Goal: Find specific page/section: Find specific page/section

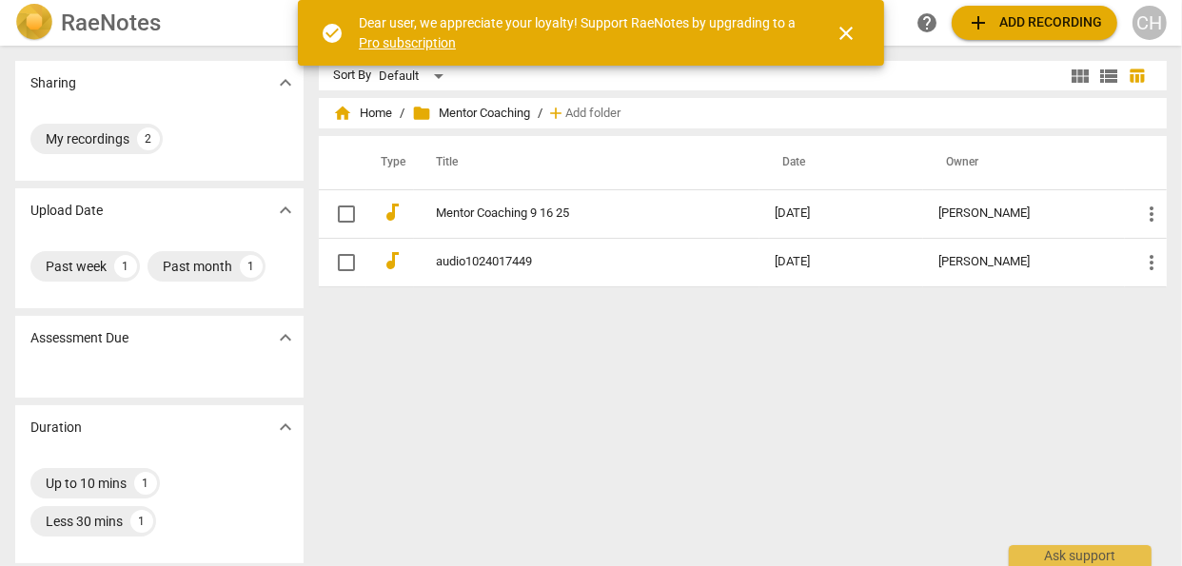
click at [498, 216] on link "Mentor Coaching 9 16 25" at bounding box center [572, 214] width 270 height 14
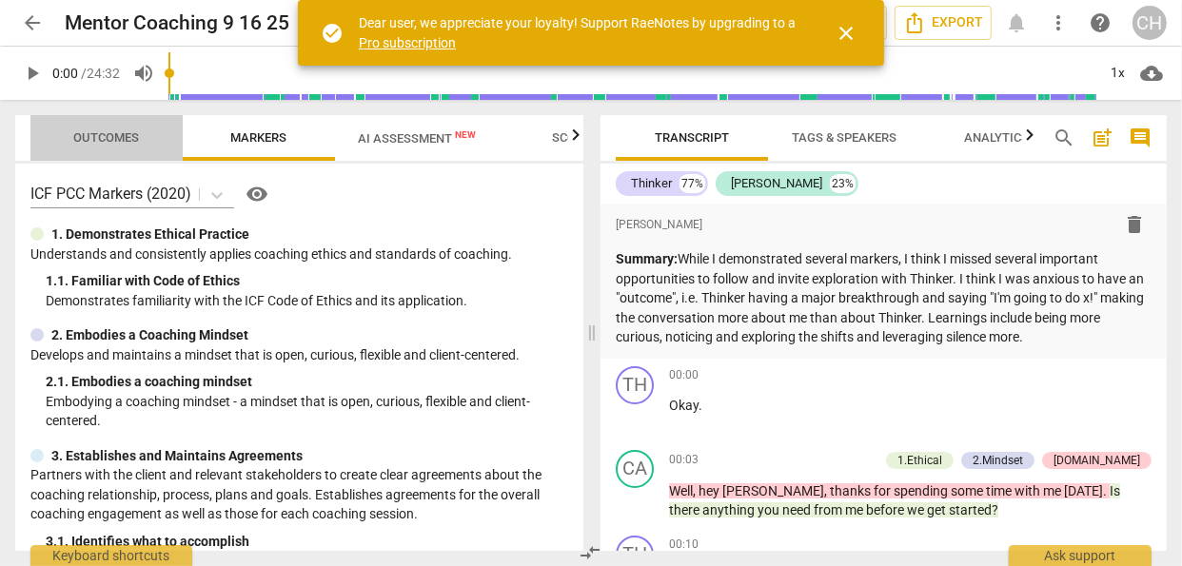
click at [130, 132] on span "Outcomes" at bounding box center [107, 137] width 66 height 14
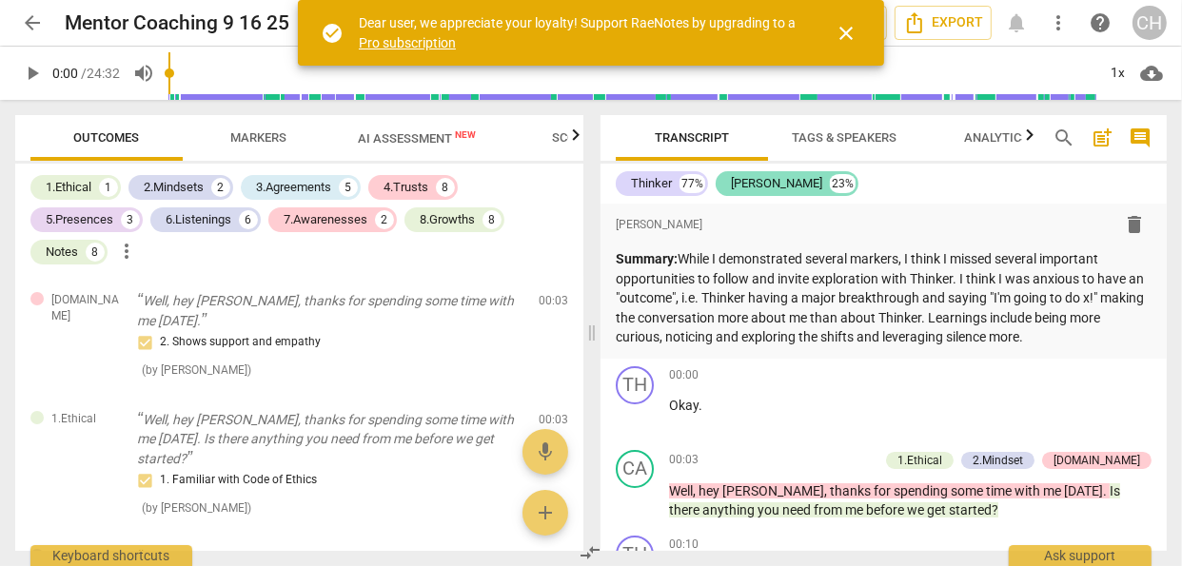
click at [750, 182] on div "[PERSON_NAME]" at bounding box center [776, 183] width 91 height 19
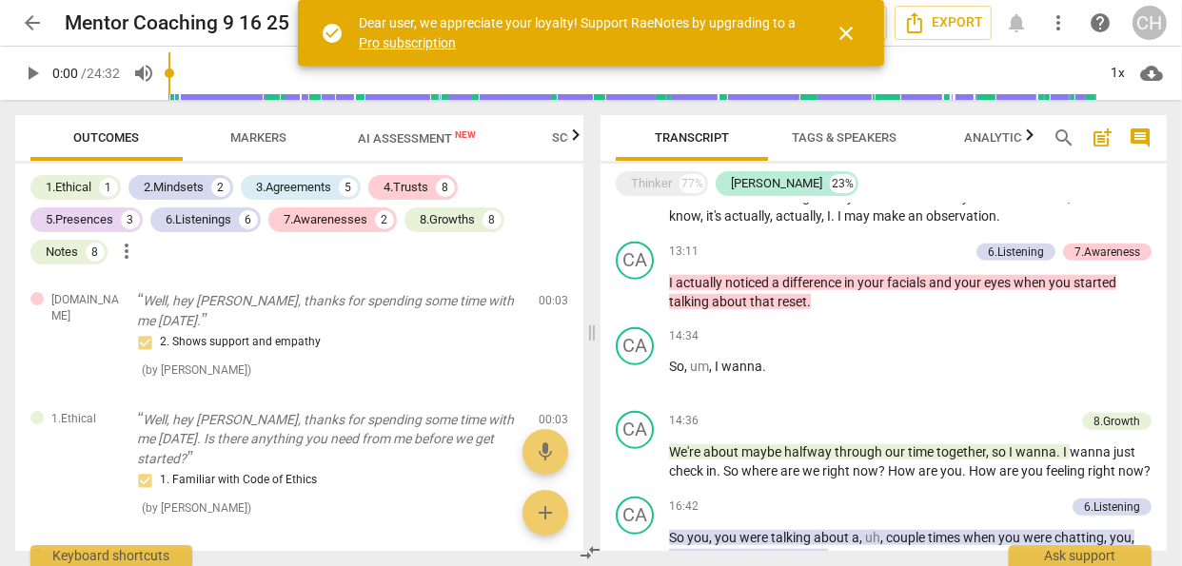
scroll to position [1669, 0]
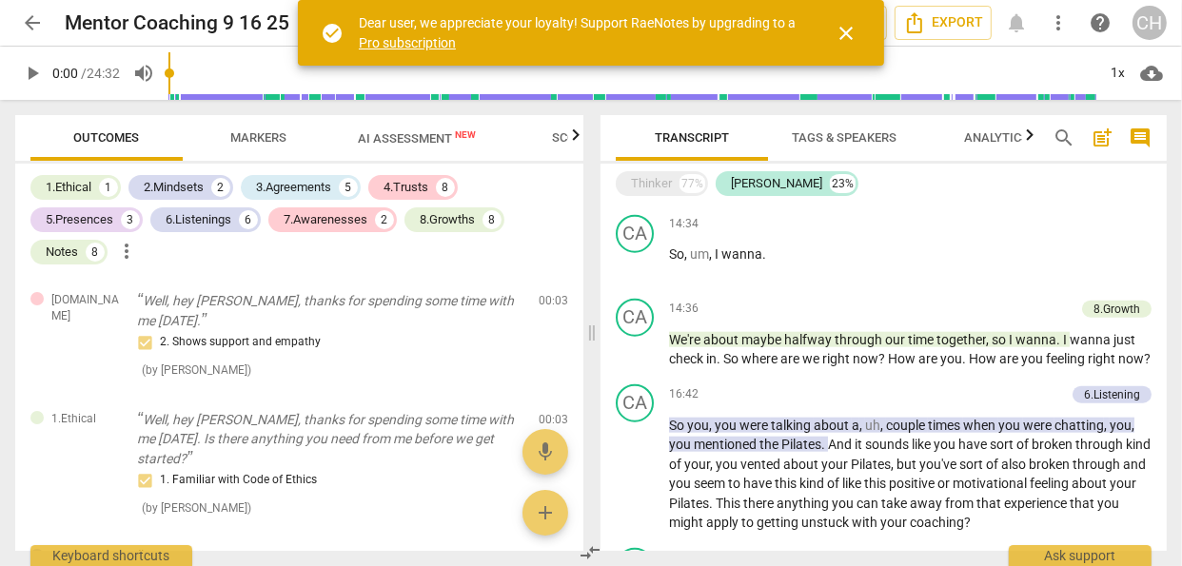
click at [576, 139] on icon "button" at bounding box center [576, 135] width 23 height 23
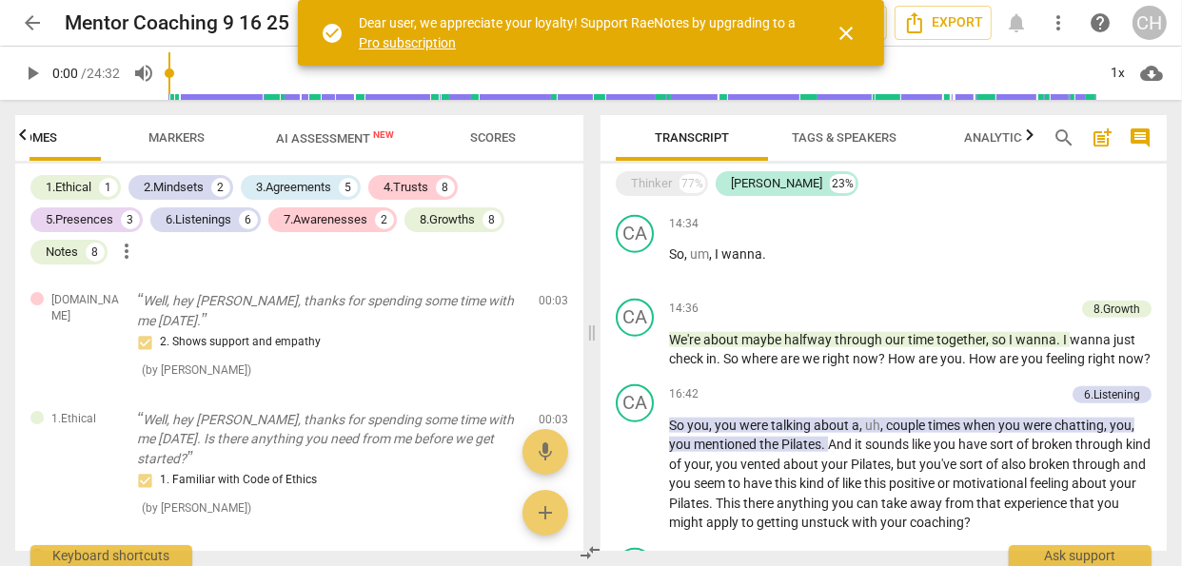
click at [191, 137] on span "Markers" at bounding box center [177, 137] width 56 height 14
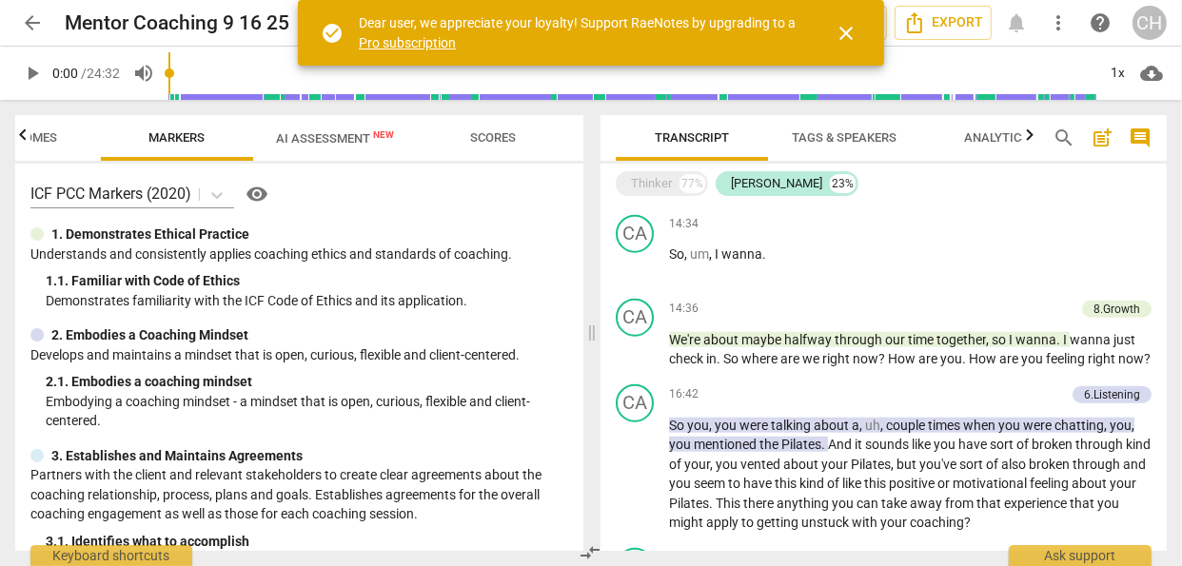
click at [43, 139] on span "Outcomes" at bounding box center [25, 137] width 66 height 14
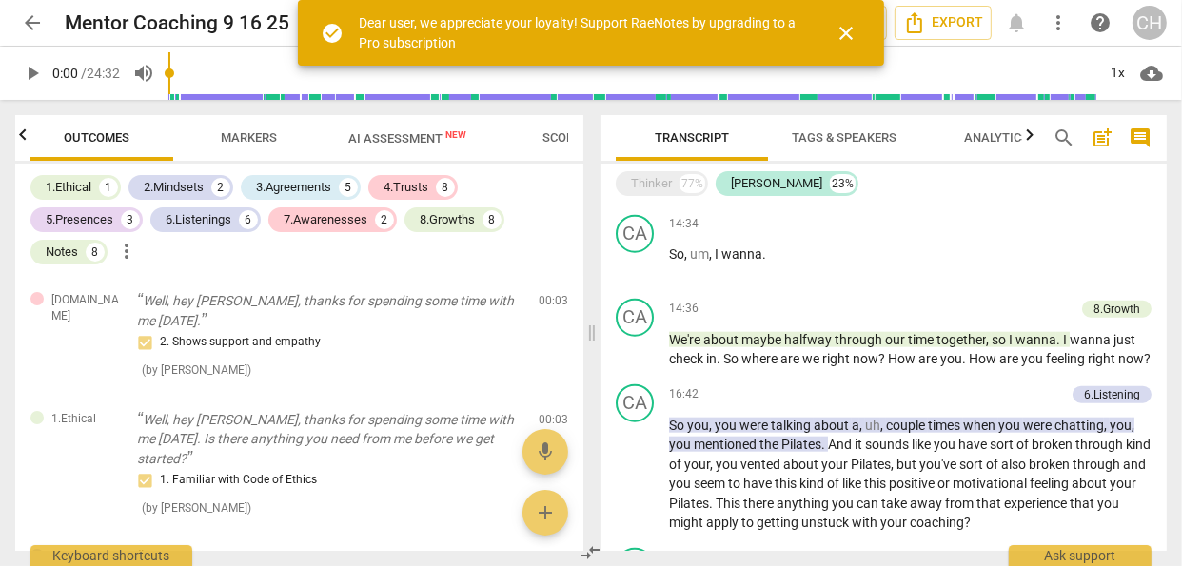
scroll to position [0, 0]
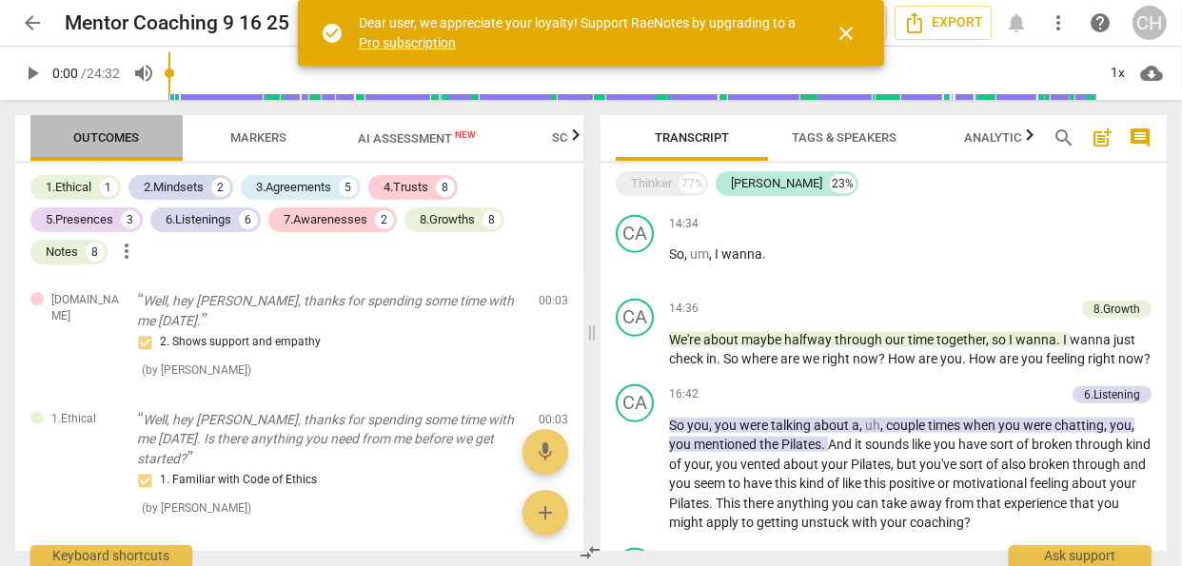
click at [90, 133] on span "Outcomes" at bounding box center [107, 137] width 66 height 14
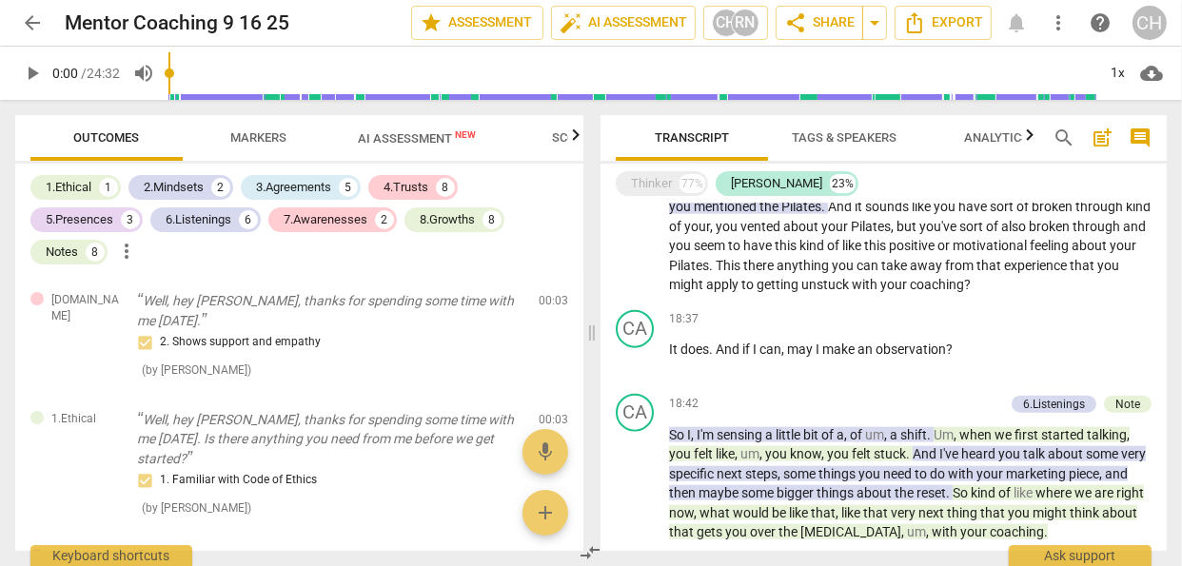
scroll to position [1923, 0]
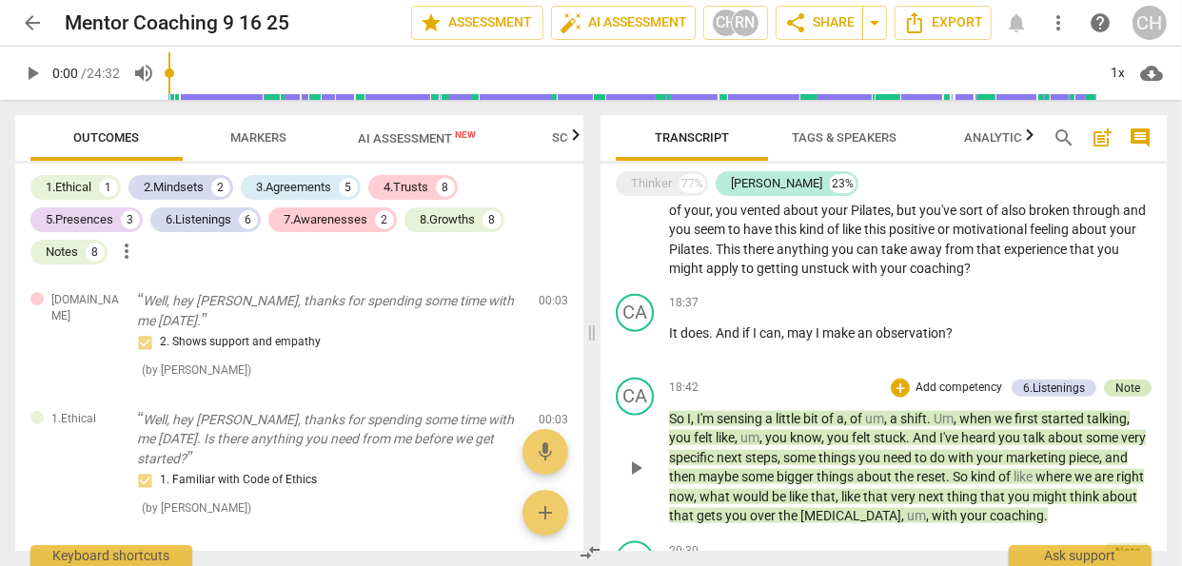
click at [1135, 397] on div "Note" at bounding box center [1128, 388] width 48 height 17
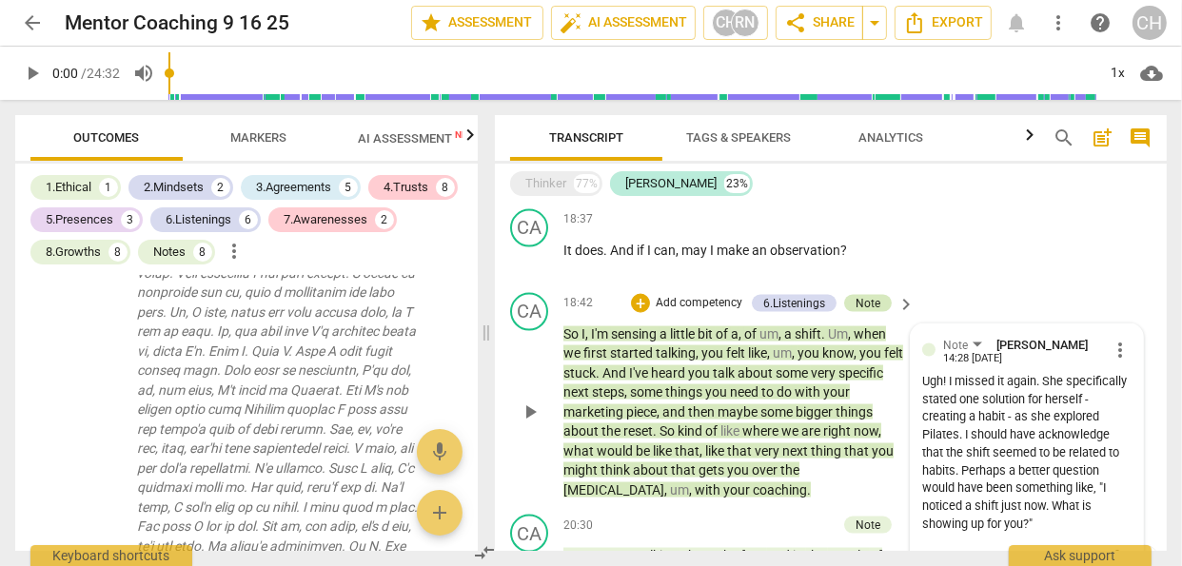
scroll to position [2388, 0]
